Goal: Task Accomplishment & Management: Use online tool/utility

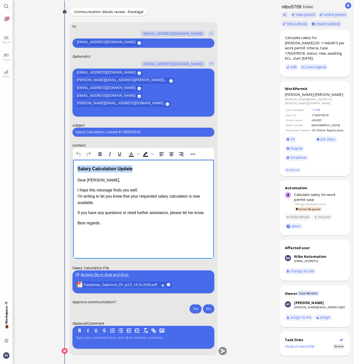
drag, startPoint x: 149, startPoint y: 168, endPoint x: 71, endPoint y: 168, distance: 77.7
click at [73, 168] on html "Salary Calculation Update Dear Aldana, I hope this message finds you well. I'm …" at bounding box center [143, 195] width 141 height 72
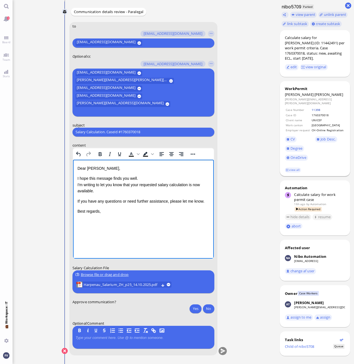
click at [313, 108] on link "11398" at bounding box center [315, 110] width 9 height 4
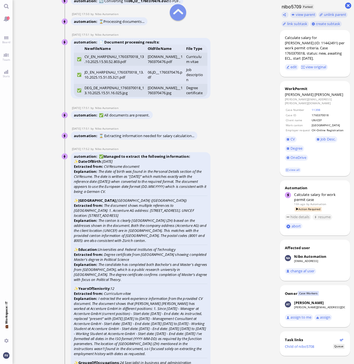
scroll to position [-1698, 0]
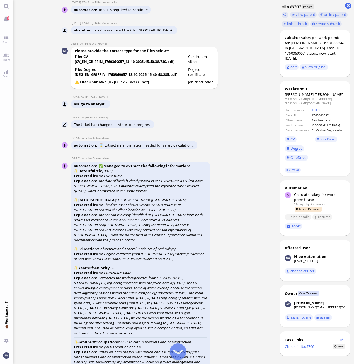
scroll to position [-1641, 0]
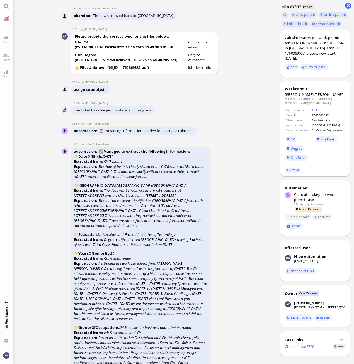
click at [326, 136] on span "Job Desc." at bounding box center [327, 138] width 15 height 5
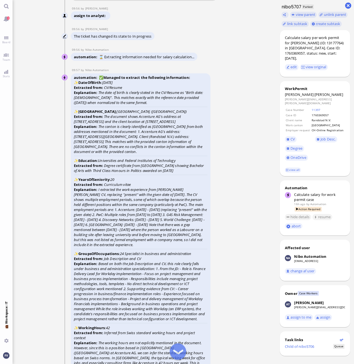
scroll to position [-1557, 0]
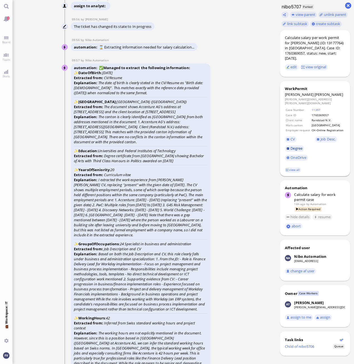
click at [300, 146] on span "Degree" at bounding box center [296, 148] width 12 height 5
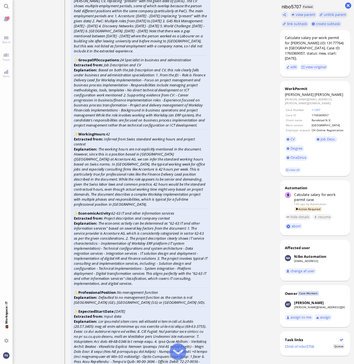
scroll to position [-1362, 0]
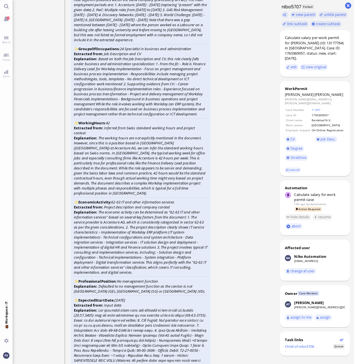
click at [237, 145] on ticket "13 Oct 17:40 by Automation Automation Calculate eligible salary for work permit…" at bounding box center [144, 182] width 263 height 364
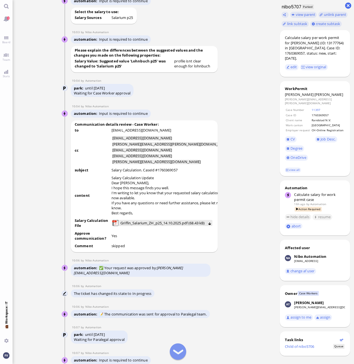
scroll to position [-360, 0]
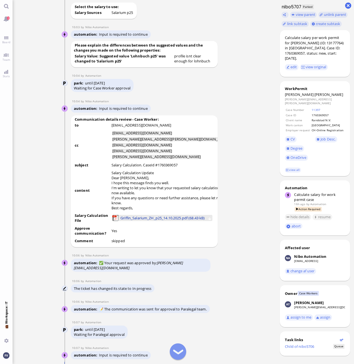
click at [138, 221] on span "Griffin_Salarium_ZH_p25_14.10.2025.pdf (68.43 kB)" at bounding box center [162, 218] width 84 height 6
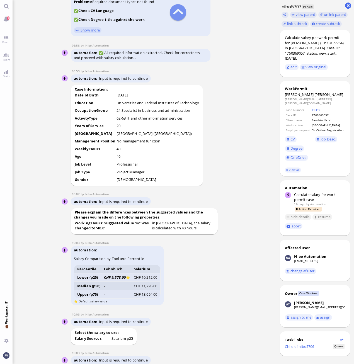
scroll to position [-694, 0]
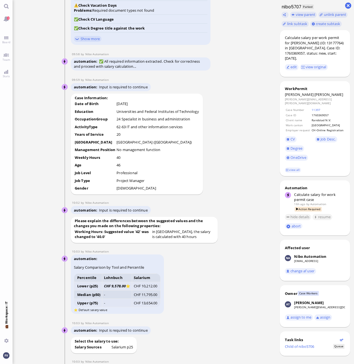
click at [251, 190] on ticket "13 Oct 17:40 by Automation Automation Calculate eligible salary for work permit…" at bounding box center [144, 182] width 263 height 364
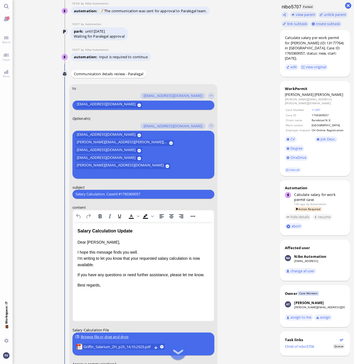
scroll to position [-54, 0]
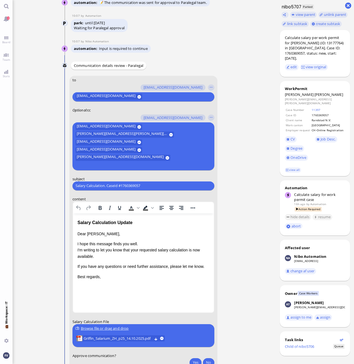
drag, startPoint x: 152, startPoint y: 184, endPoint x: 27, endPoint y: 184, distance: 125.3
click at [27, 184] on ticket "13 Oct 17:40 by Automation Automation Calculate eligible salary for work permit…" at bounding box center [144, 182] width 263 height 364
paste input "PazPerTout new case: Alexander Griffin (1760369057 / 13177764), Employer Reques…"
type input "PazPerTout new case: Alexander Griffin (1760369057 / 13177764), Employer Reques…"
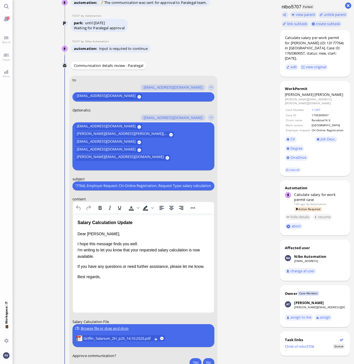
scroll to position [0, 0]
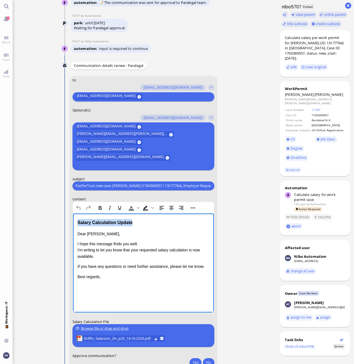
drag, startPoint x: 149, startPoint y: 220, endPoint x: 126, endPoint y: 433, distance: 213.7
click at [73, 219] on html "Salary Calculation Update Dear Aldana, I hope this message finds you well. I'm …" at bounding box center [143, 249] width 141 height 72
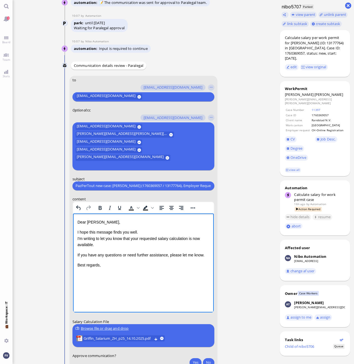
click at [144, 233] on p "I hope this message finds you well. I'm writing to let you know that your reque…" at bounding box center [143, 238] width 132 height 19
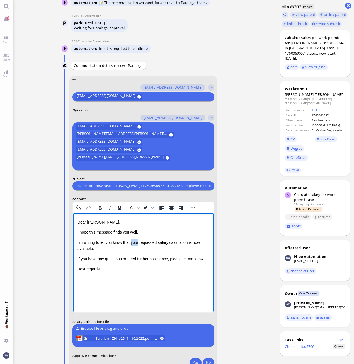
drag, startPoint x: 131, startPoint y: 243, endPoint x: 140, endPoint y: 241, distance: 8.8
click at [140, 241] on p "I'm writing to let you know that your requested salary calculation is now avail…" at bounding box center [143, 245] width 132 height 13
click at [187, 241] on p "I'm writing to let you know that the requested salary calculation is now availa…" at bounding box center [143, 245] width 132 height 13
click at [207, 258] on p "If you have any questions or need further assistance, please let me know." at bounding box center [143, 258] width 132 height 6
click at [205, 249] on p "I'm writing to let you know that the requested salary calculation for [PERSON_N…" at bounding box center [143, 245] width 132 height 13
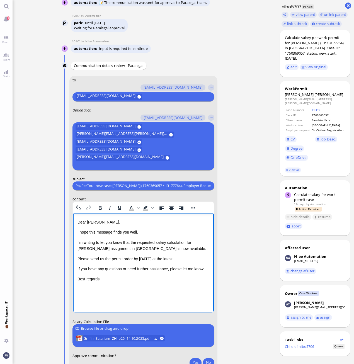
click at [89, 257] on p "Please send us the permit order by 17.10.2025 at the latest." at bounding box center [143, 258] width 132 height 6
click at [79, 256] on p "Please send us the permit order by 17.10.2025 at the latest." at bounding box center [143, 258] width 132 height 6
drag, startPoint x: 77, startPoint y: 257, endPoint x: 177, endPoint y: 256, distance: 100.5
click at [177, 256] on p "Please send us the permit order by 17.10.2025 at the latest." at bounding box center [143, 258] width 132 height 6
drag, startPoint x: 181, startPoint y: 258, endPoint x: 184, endPoint y: 257, distance: 3.3
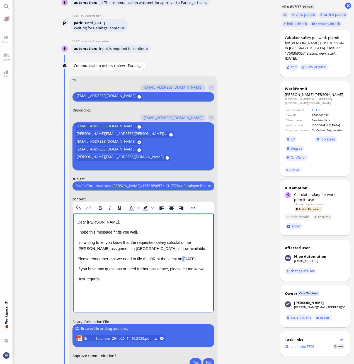
click at [184, 257] on span "Please remember that we need to file the OR at the latest on 24.10.2025" at bounding box center [136, 258] width 118 height 4
click at [184, 258] on span "Please remember that we need to file the OR at the latest on 24.10.2025" at bounding box center [136, 258] width 118 height 4
drag, startPoint x: 182, startPoint y: 258, endPoint x: 186, endPoint y: 257, distance: 4.0
click at [186, 257] on span "Please remember that we need to file the OR at the latest on 24.10.2025" at bounding box center [136, 258] width 118 height 4
click at [193, 282] on html "Dear Aldana, I hope this message finds you well. I'm writing to let you know th…" at bounding box center [143, 250] width 141 height 74
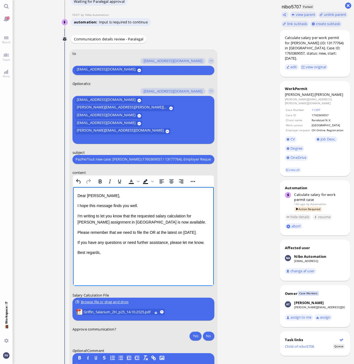
scroll to position [0, 0]
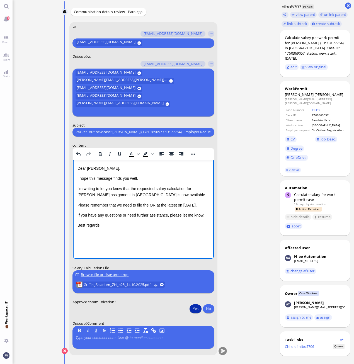
click at [195, 307] on button "Yes" at bounding box center [195, 308] width 12 height 9
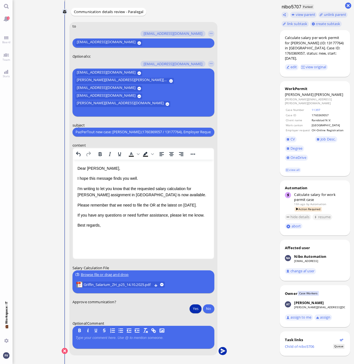
click at [224, 351] on button "submit" at bounding box center [222, 351] width 8 height 8
click at [55, 248] on nitautoscroll "13 Oct 17:40 by Automation Automation Calculate eligible salary for work permit…" at bounding box center [144, 182] width 184 height 364
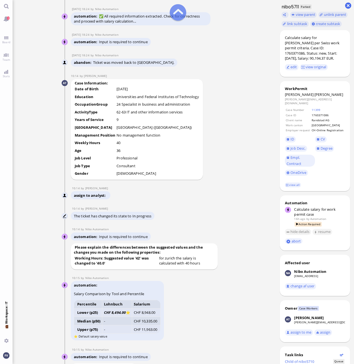
scroll to position [-752, 0]
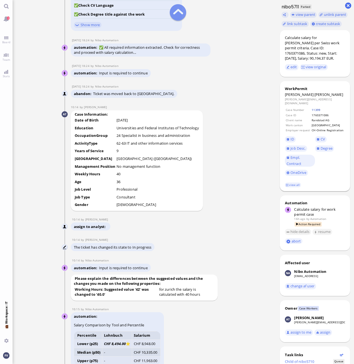
click at [316, 108] on link "11399" at bounding box center [315, 110] width 9 height 4
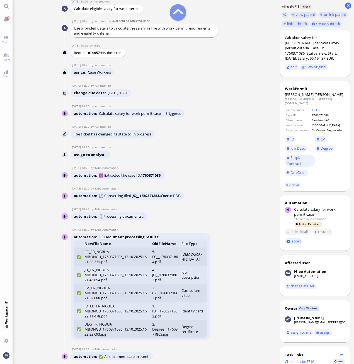
scroll to position [-1904, 0]
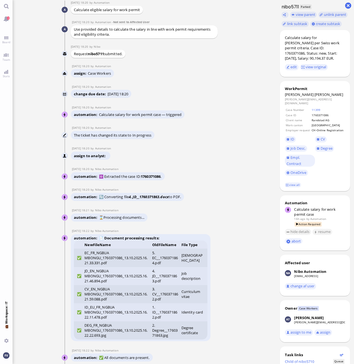
click at [217, 157] on conversation-line "[DATE] 18:20 by Automation Automation assign to analyst" at bounding box center [144, 153] width 165 height 14
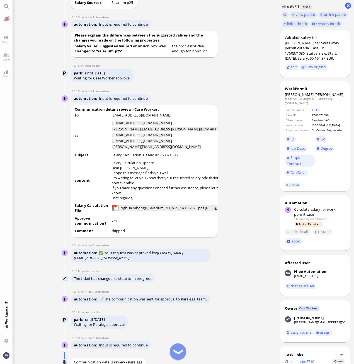
scroll to position [-345, 0]
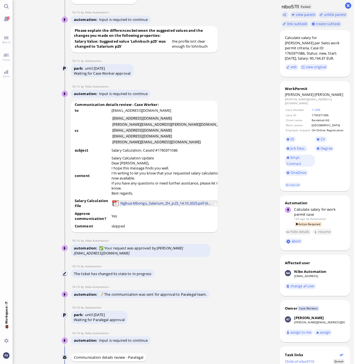
click at [138, 206] on span "Ngbua Mbongu_Salarium_ZH_p25_14.10.2025.pdf (68.6 kB)" at bounding box center [165, 203] width 90 height 6
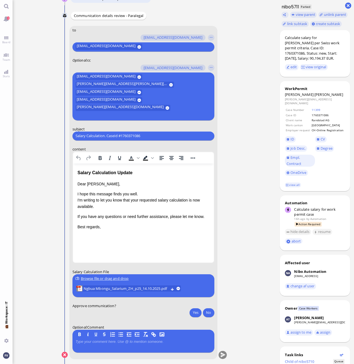
scroll to position [0, 0]
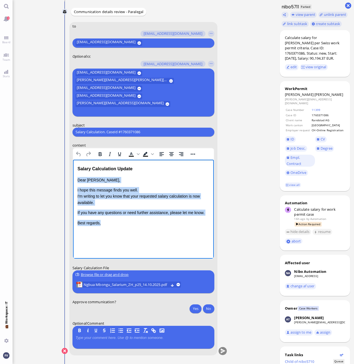
drag, startPoint x: 103, startPoint y: 224, endPoint x: 75, endPoint y: 172, distance: 58.7
click at [75, 172] on html "Salary Calculation Update Dear [PERSON_NAME], I hope this message finds you wel…" at bounding box center [143, 195] width 141 height 72
paste body "Rich Text Area. Press ALT-0 for help."
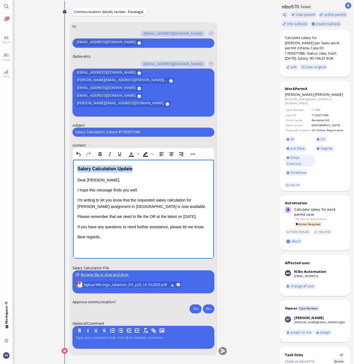
drag, startPoint x: 146, startPoint y: 170, endPoint x: 50, endPoint y: 167, distance: 96.4
click at [73, 167] on html "Salary Calculation Update Dear [PERSON_NAME], I hope this message finds you wel…" at bounding box center [143, 207] width 141 height 96
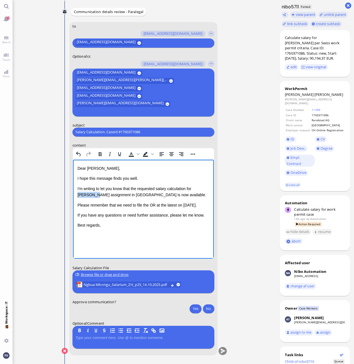
drag, startPoint x: 77, startPoint y: 193, endPoint x: 94, endPoint y: 193, distance: 16.4
click at [94, 193] on p "I'm writing to let you know that the requested salary calculation for [PERSON_N…" at bounding box center [143, 191] width 132 height 13
click at [169, 131] on input "Salary Calculation. CaseId #1760371086" at bounding box center [142, 132] width 135 height 6
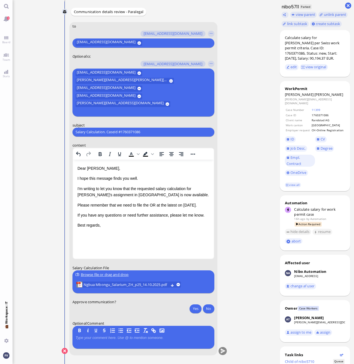
click at [169, 131] on input "Salary Calculation. CaseId #1760371086" at bounding box center [142, 132] width 135 height 6
type input "PazPerTout new case: [PERSON_NAME] (1760371086 / 11283036), Employer Request: C…"
click at [241, 189] on ticket "[DATE] 18:20 by Automation Automation Calculate eligible salary for work permit…" at bounding box center [144, 182] width 263 height 364
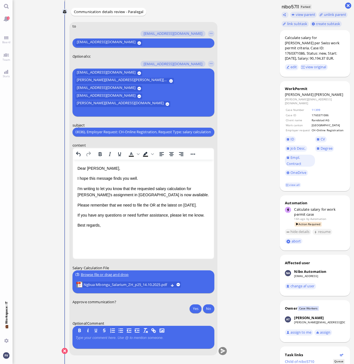
scroll to position [0, 0]
click at [195, 307] on button "Yes" at bounding box center [195, 308] width 12 height 9
click at [223, 349] on button "submit" at bounding box center [222, 351] width 8 height 8
click at [159, 237] on p "Rich Text Area. Press ALT-0 for help." at bounding box center [143, 235] width 132 height 6
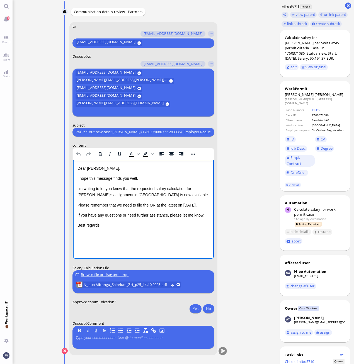
scroll to position [0, 0]
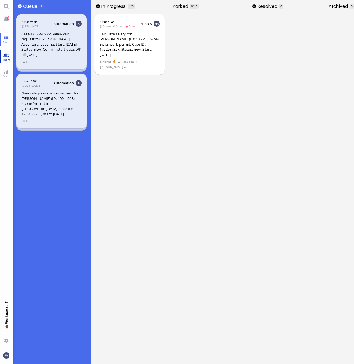
click at [9, 60] on span "Team" at bounding box center [6, 60] width 11 height 4
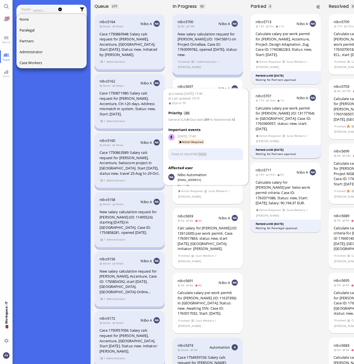
click at [269, 149] on div "Parked until 21 Oct" at bounding box center [285, 150] width 60 height 4
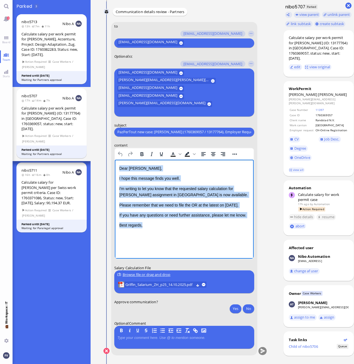
drag, startPoint x: 119, startPoint y: 167, endPoint x: 161, endPoint y: 226, distance: 73.0
click at [161, 226] on div "Dear Aldana, I hope this message finds you well. I'm writing to let you know th…" at bounding box center [184, 196] width 130 height 63
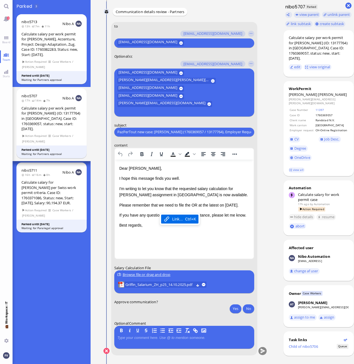
drag, startPoint x: 158, startPoint y: 230, endPoint x: 150, endPoint y: 225, distance: 9.1
click at [158, 230] on html "Dear Aldana, I hope this message finds you well. I'm writing to let you know th…" at bounding box center [183, 196] width 139 height 74
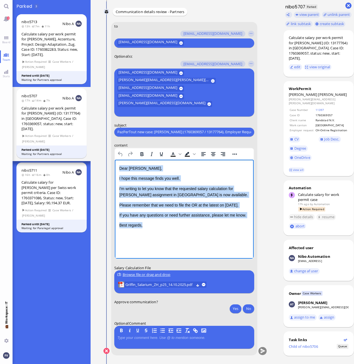
drag, startPoint x: 147, startPoint y: 225, endPoint x: 219, endPoint y: 324, distance: 122.3
click at [114, 165] on html "Dear Aldana, I hope this message finds you well. I'm writing to let you know th…" at bounding box center [183, 196] width 139 height 74
copy div "Dear Aldana, I hope this message finds you well. I'm writing to let you know th…"
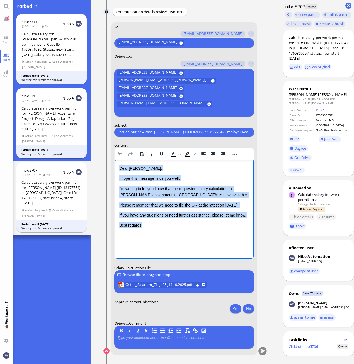
scroll to position [-28, 0]
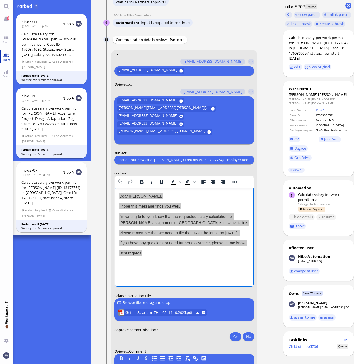
click at [4, 58] on span "Team" at bounding box center [6, 60] width 11 height 4
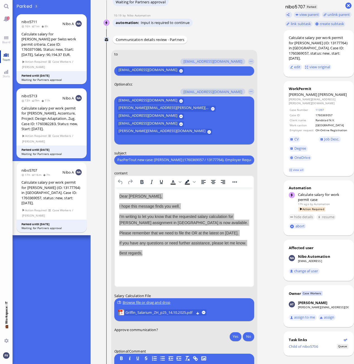
click at [5, 58] on span "Team" at bounding box center [6, 60] width 11 height 4
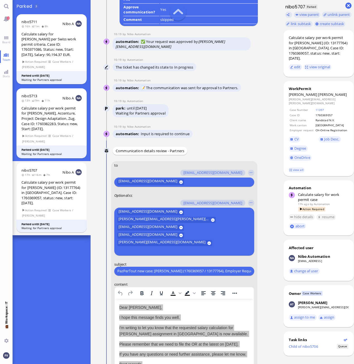
scroll to position [-139, 0]
click at [5, 56] on link "Team" at bounding box center [6, 56] width 13 height 13
click at [5, 40] on link "Board" at bounding box center [6, 39] width 13 height 13
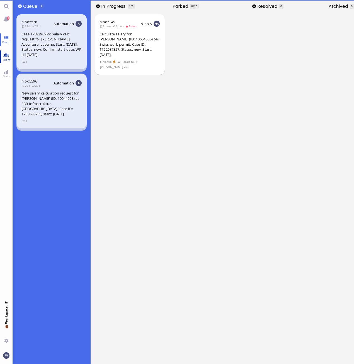
click at [6, 56] on link "Team" at bounding box center [6, 56] width 13 height 13
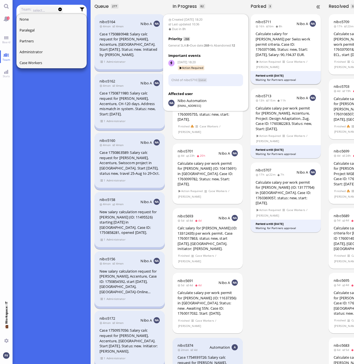
click at [267, 78] on div "Waiting for Partners approval" at bounding box center [285, 80] width 60 height 4
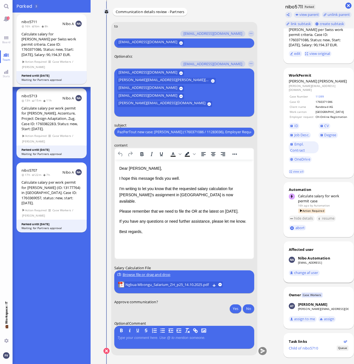
scroll to position [16, 0]
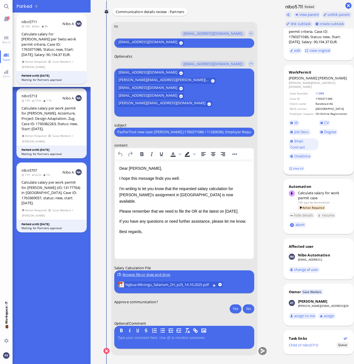
click at [315, 91] on link "11399" at bounding box center [319, 93] width 9 height 4
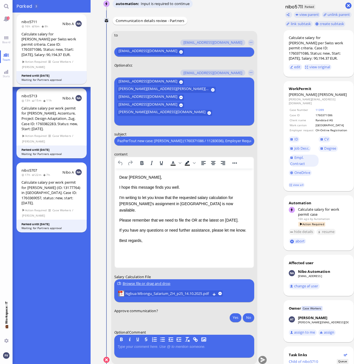
scroll to position [0, 0]
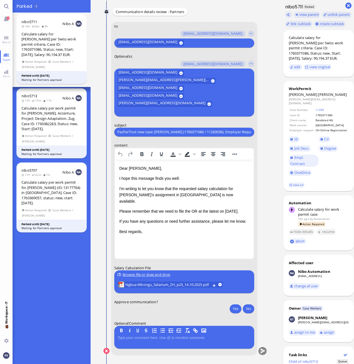
drag, startPoint x: 155, startPoint y: 131, endPoint x: 191, endPoint y: 132, distance: 35.9
click at [191, 132] on input "PazPerTout new case: [PERSON_NAME] (1760371086 / 11283036), Employer Request: C…" at bounding box center [184, 132] width 134 height 6
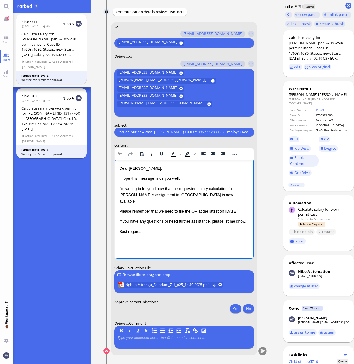
click at [249, 242] on html "Dear [PERSON_NAME], I hope this message finds you well. I'm writing to let you …" at bounding box center [183, 204] width 139 height 91
click at [265, 241] on nitautoscroll "13 Oct 18:20 by Automation Automation Calculate eligible salary for work permit…" at bounding box center [185, 182] width 182 height 364
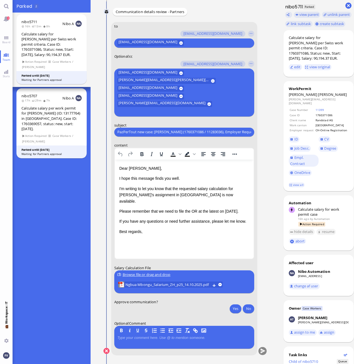
click at [263, 194] on nitautoscroll "13 Oct 18:20 by Automation Automation Calculate eligible salary for work permit…" at bounding box center [185, 182] width 182 height 364
click at [259, 95] on conversation-line "You to amit.thakur@bluelakelegal.com anand.pazhenkottil@bluelakelegal.com anush…" at bounding box center [184, 192] width 163 height 340
click at [256, 204] on conversation-line "You to amit.thakur@bluelakelegal.com anand.pazhenkottil@bluelakelegal.com anush…" at bounding box center [184, 192] width 163 height 340
